Goal: Information Seeking & Learning: Find contact information

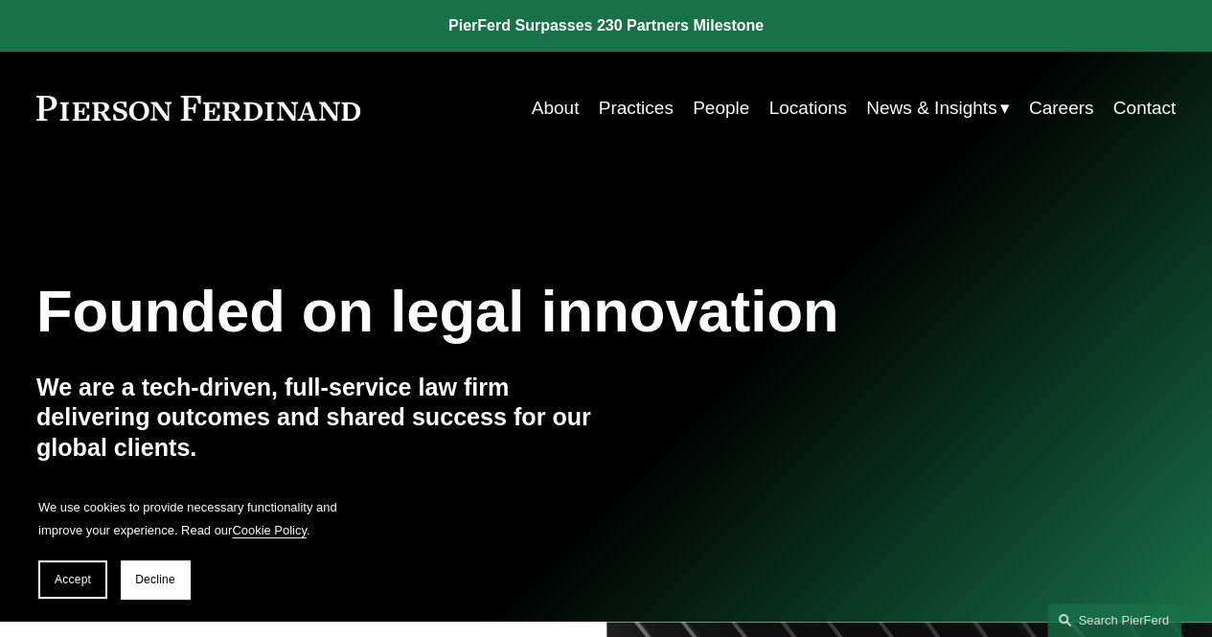
click at [710, 109] on link "People" at bounding box center [721, 108] width 57 height 36
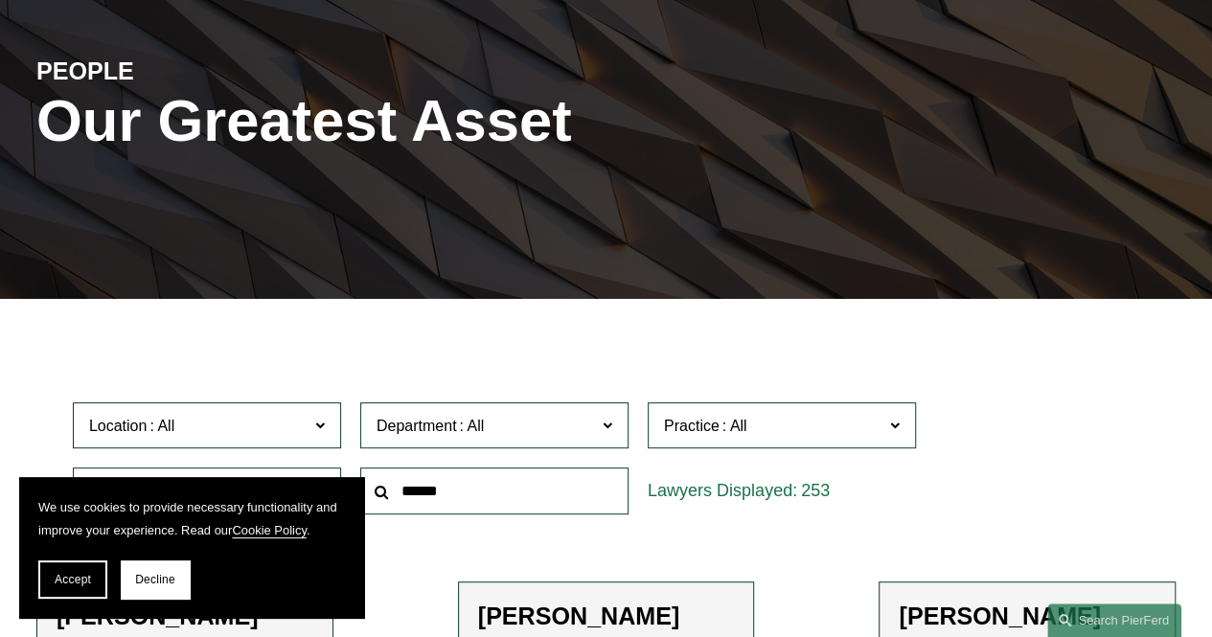
scroll to position [224, 0]
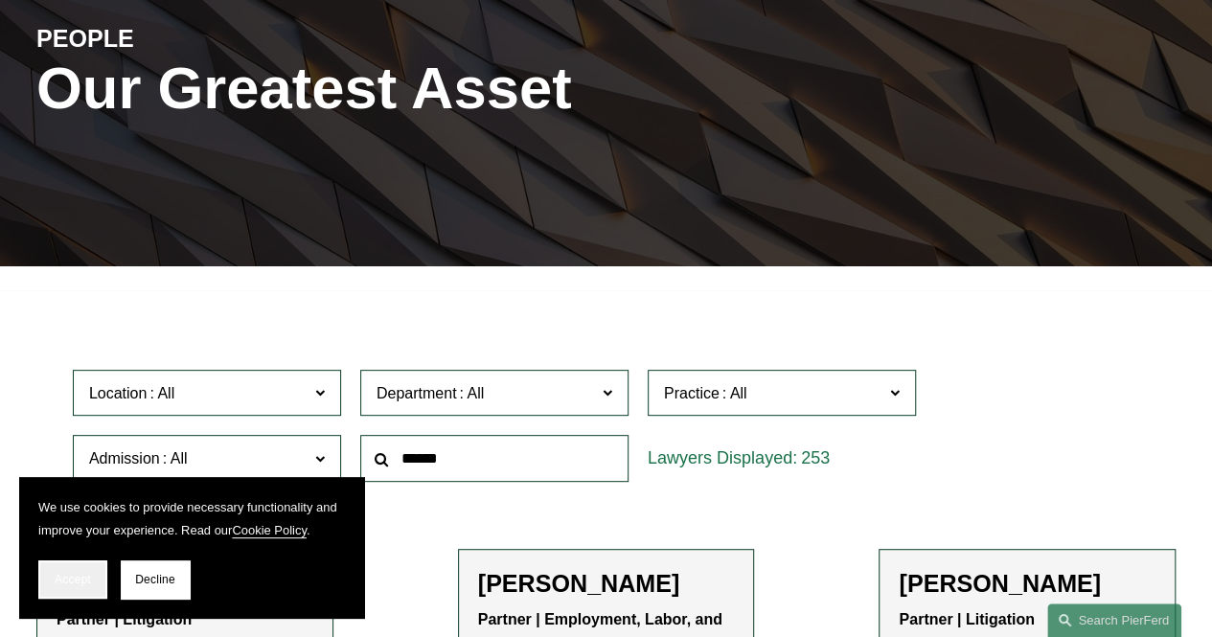
click at [67, 567] on button "Accept" at bounding box center [72, 580] width 69 height 38
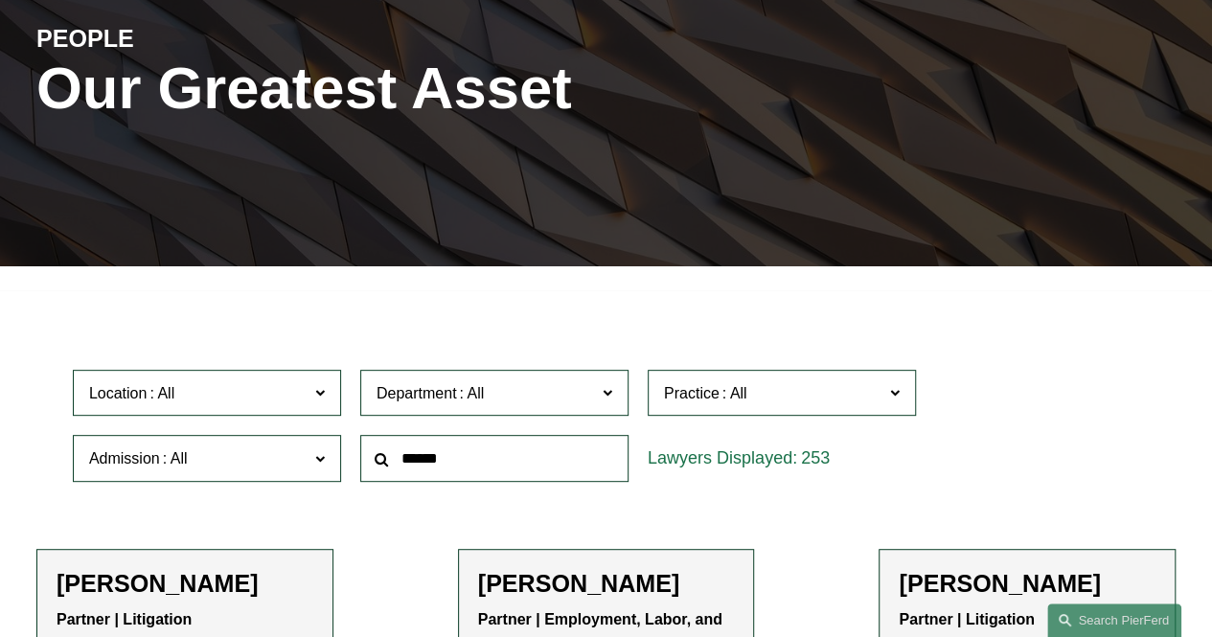
click at [485, 482] on input "text" at bounding box center [494, 458] width 268 height 47
type input "*******"
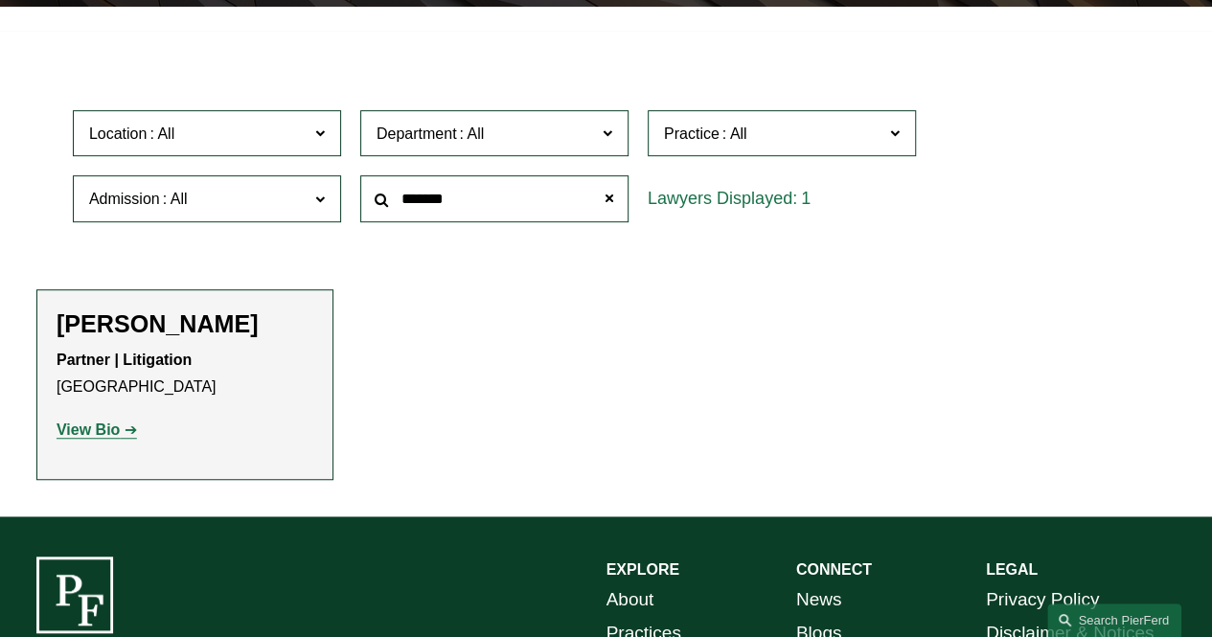
scroll to position [485, 0]
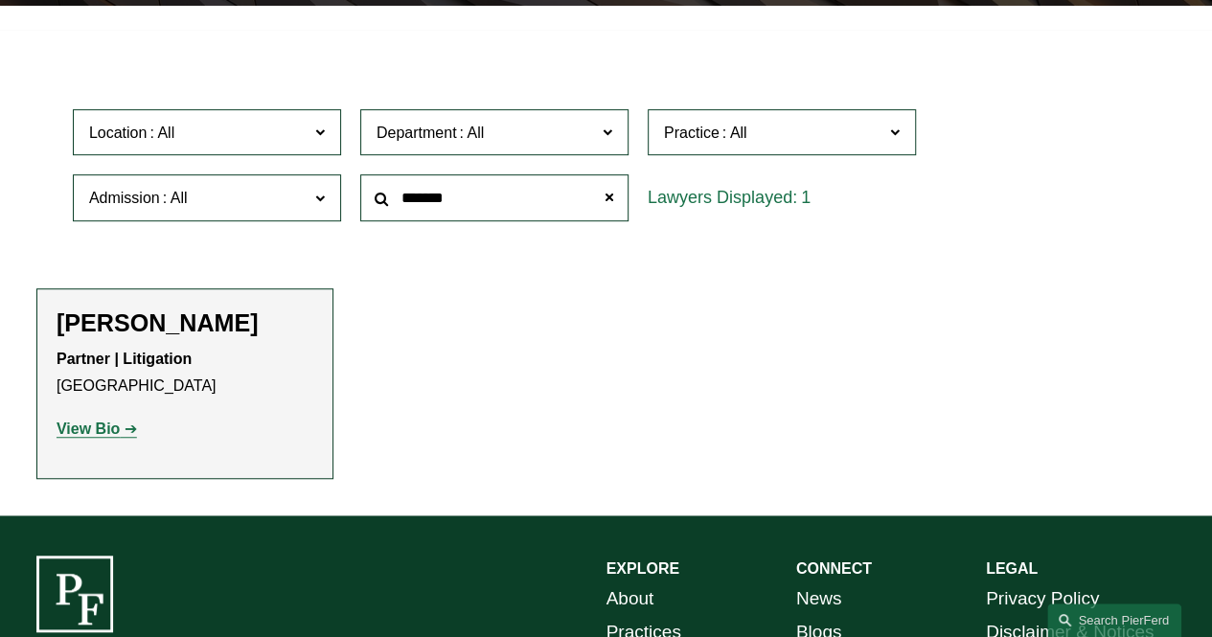
click at [112, 424] on strong "View Bio" at bounding box center [88, 429] width 63 height 16
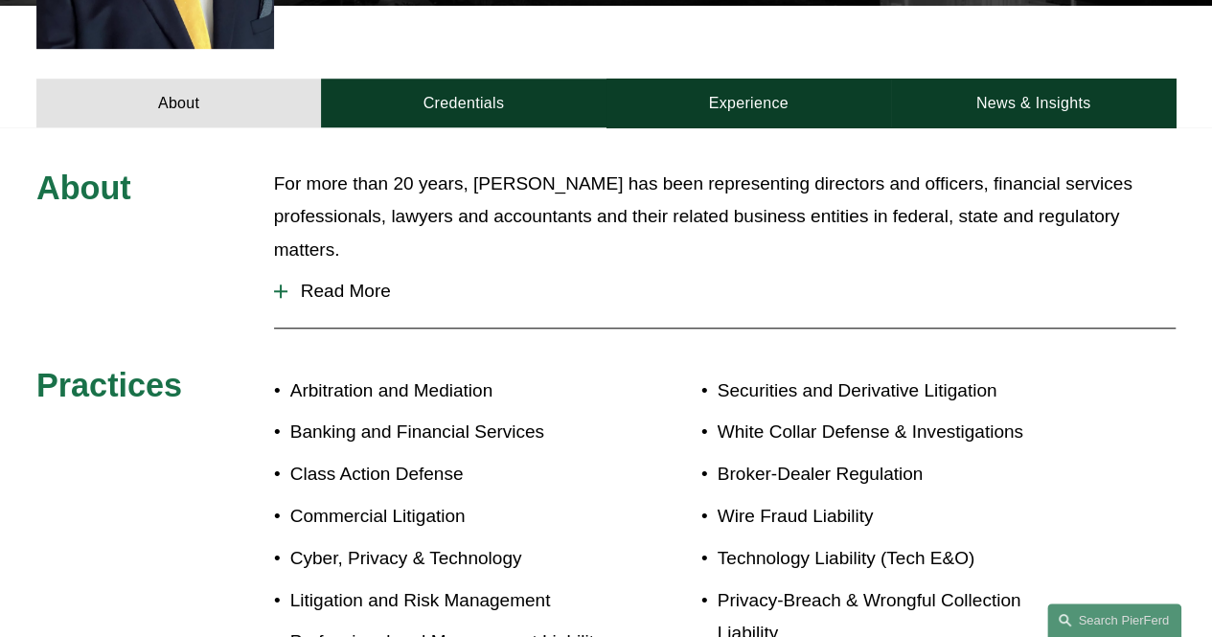
scroll to position [720, 0]
